Goal: Find contact information: Find contact information

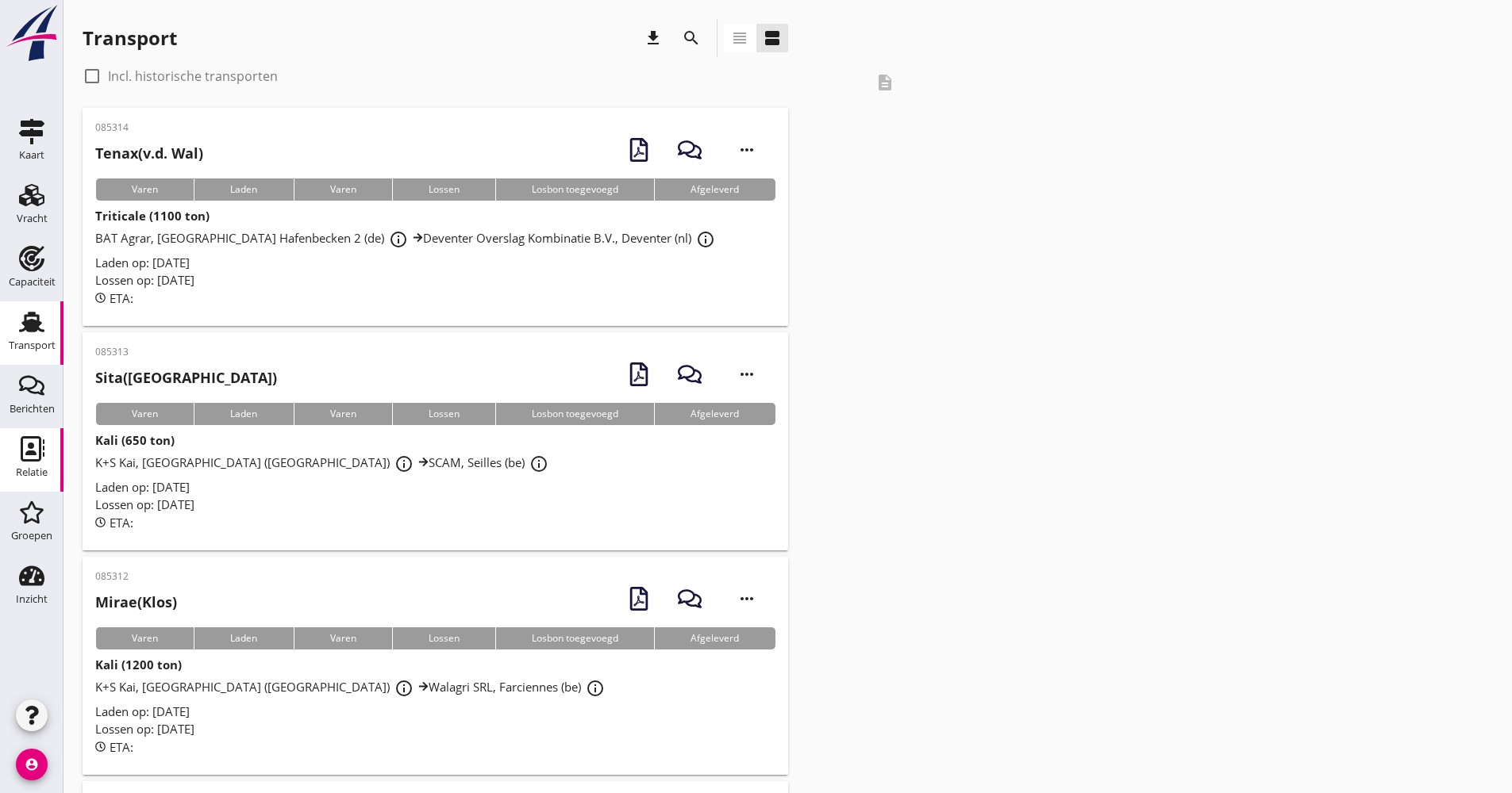
click at [30, 461] on use at bounding box center [33, 449] width 24 height 25
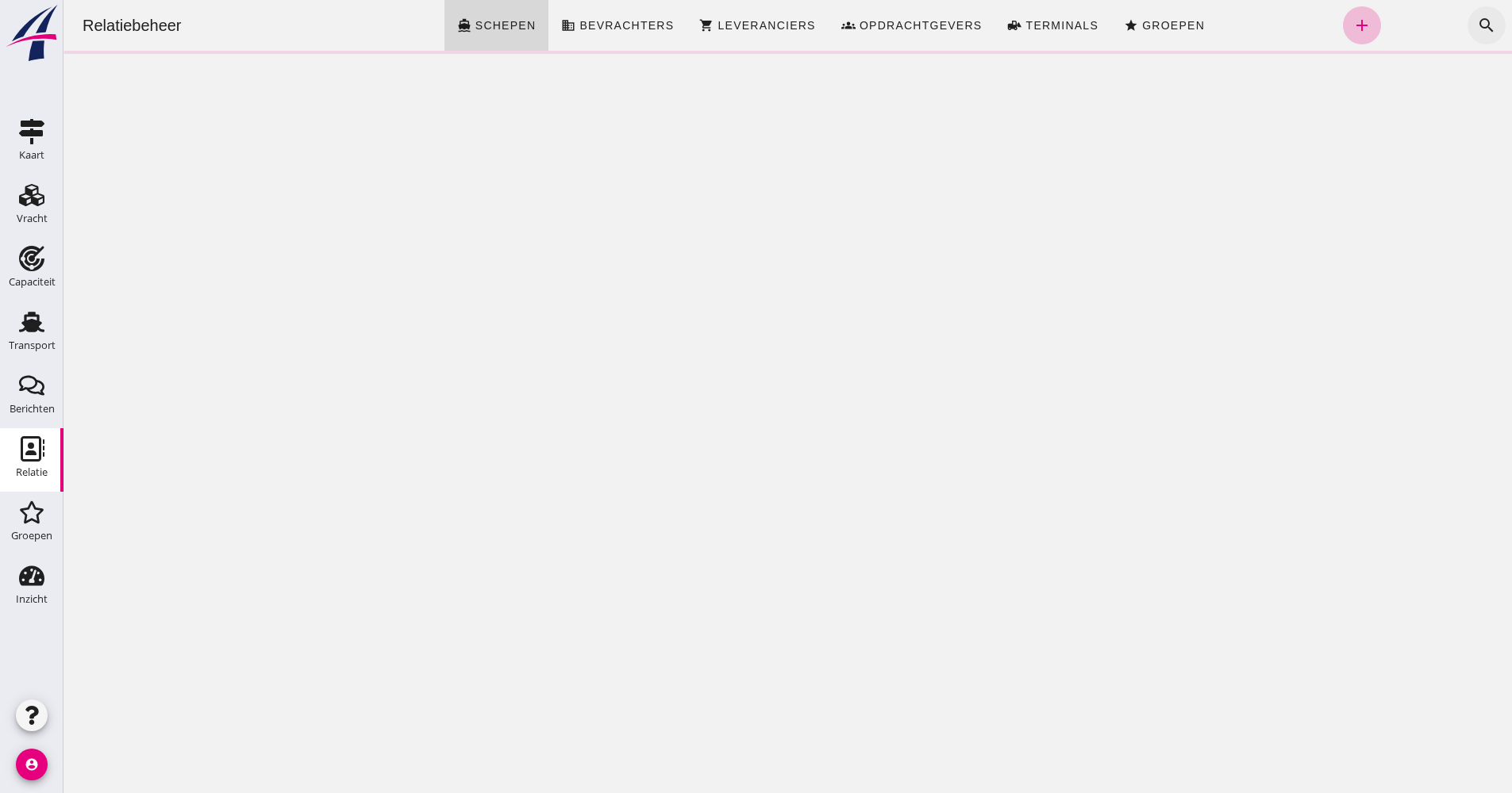
click at [1477, 24] on icon "search" at bounding box center [1486, 25] width 19 height 19
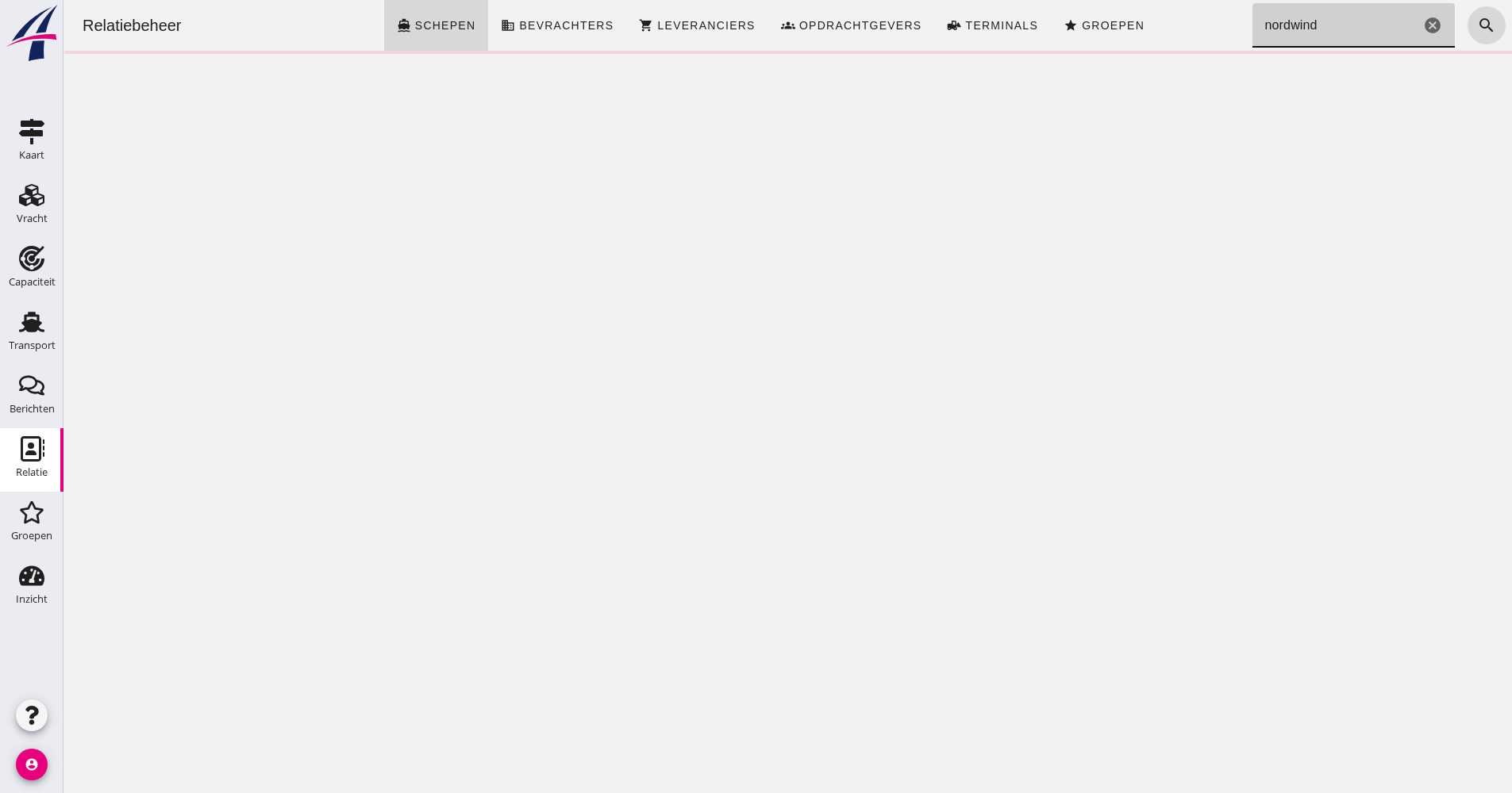
type input "nordwind"
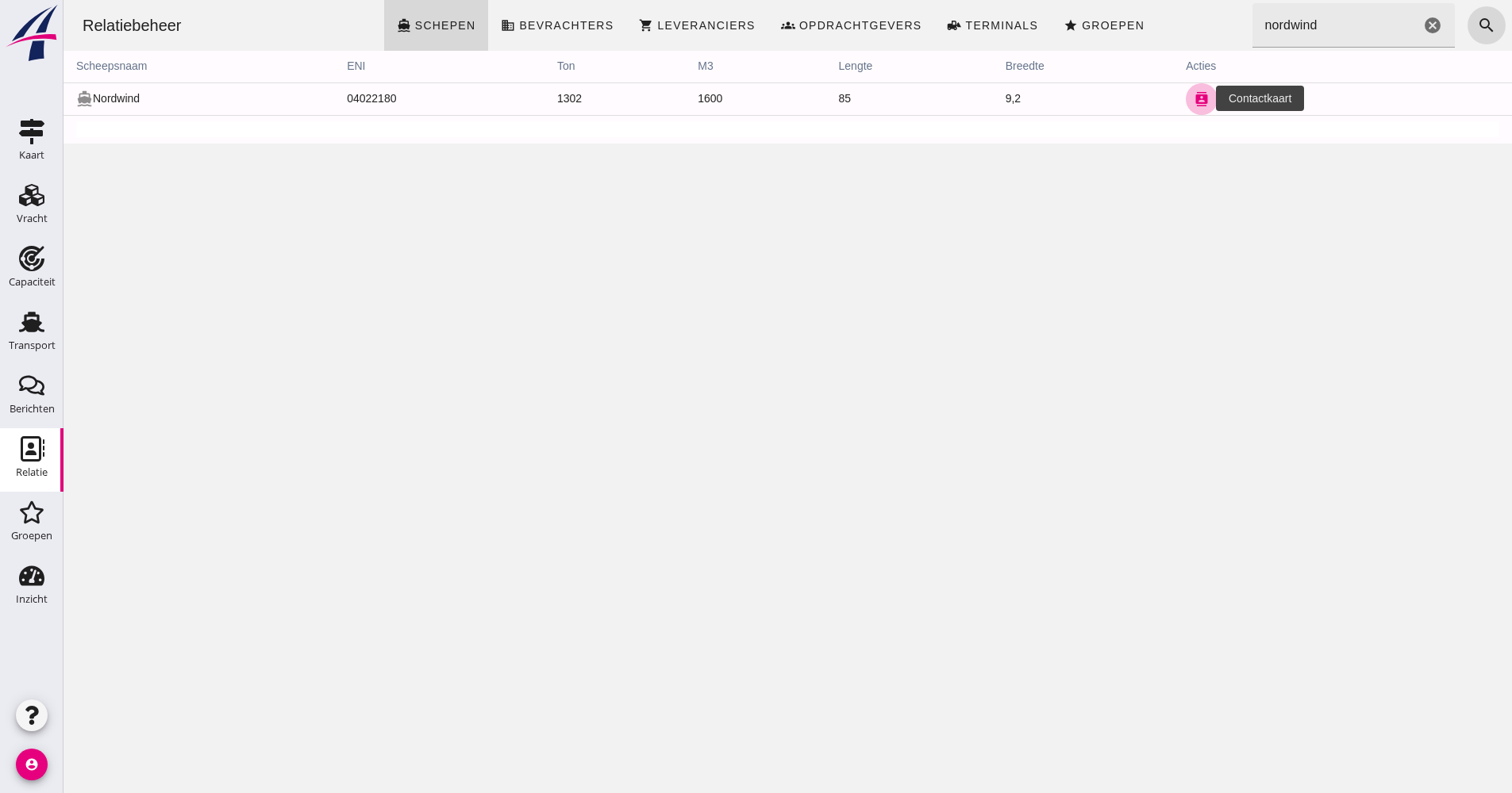
click at [1194, 94] on icon "contacts" at bounding box center [1201, 100] width 15 height 15
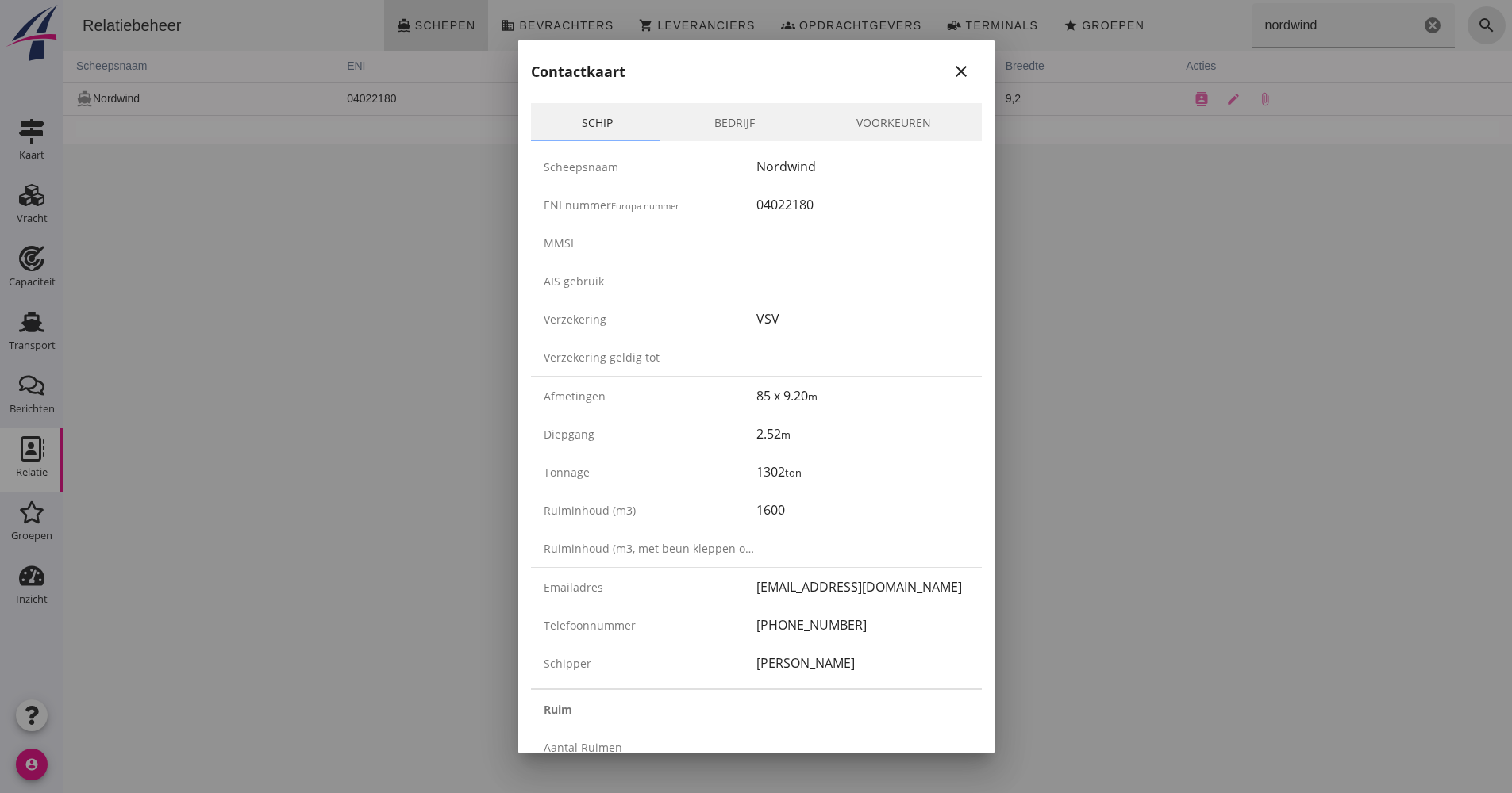
drag, startPoint x: 595, startPoint y: 436, endPoint x: 797, endPoint y: 440, distance: 202.0
click at [797, 440] on div "Diepgang 2.52 m" at bounding box center [756, 434] width 451 height 38
click at [797, 440] on div "2.52 m" at bounding box center [862, 433] width 213 height 19
drag, startPoint x: 1107, startPoint y: 300, endPoint x: 920, endPoint y: 284, distance: 187.7
click at [1107, 300] on div at bounding box center [756, 396] width 1512 height 793
